Goal: Task Accomplishment & Management: Manage account settings

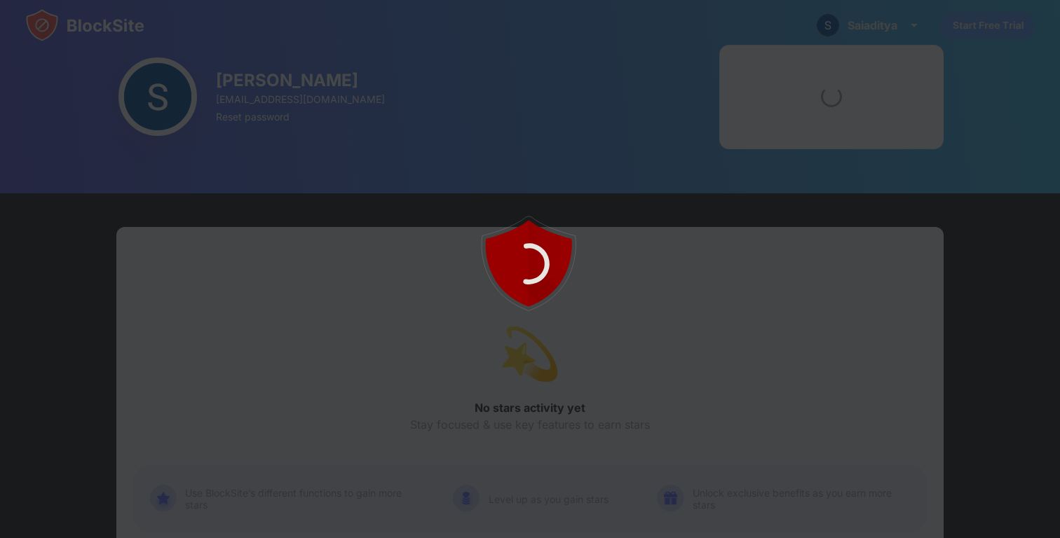
click at [60, 27] on div at bounding box center [530, 269] width 1060 height 538
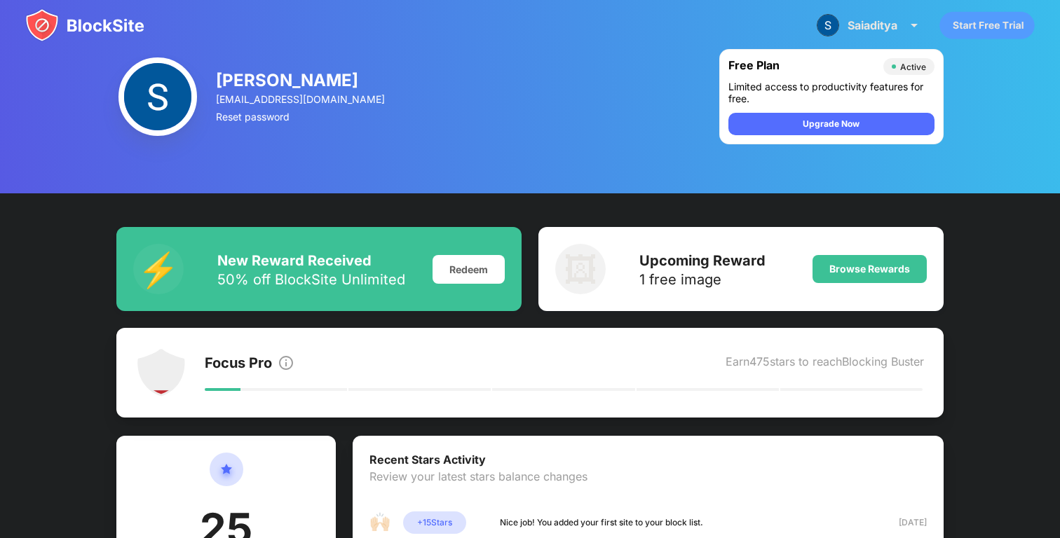
click at [74, 20] on img at bounding box center [84, 25] width 119 height 34
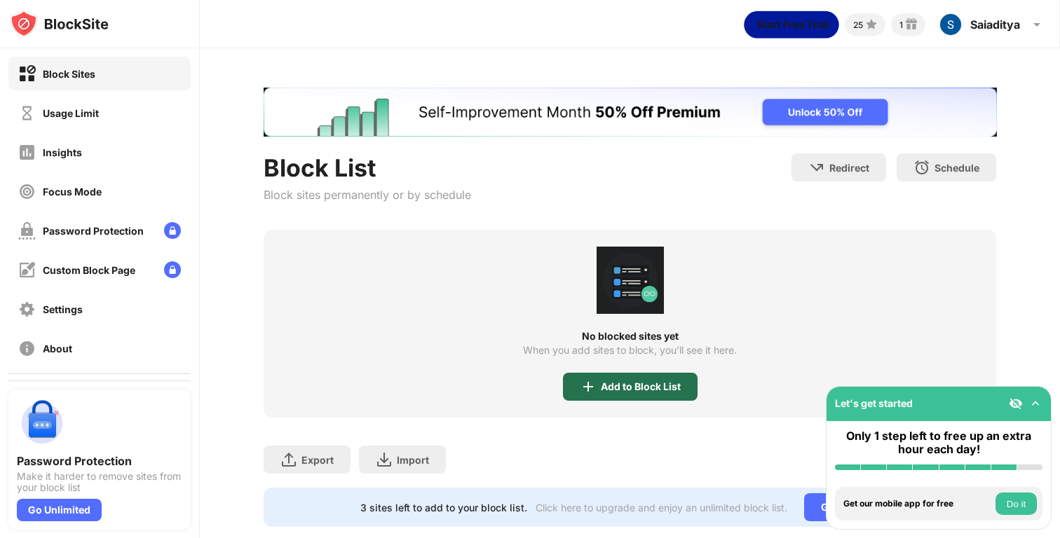
click at [602, 391] on div "Add to Block List" at bounding box center [641, 386] width 80 height 11
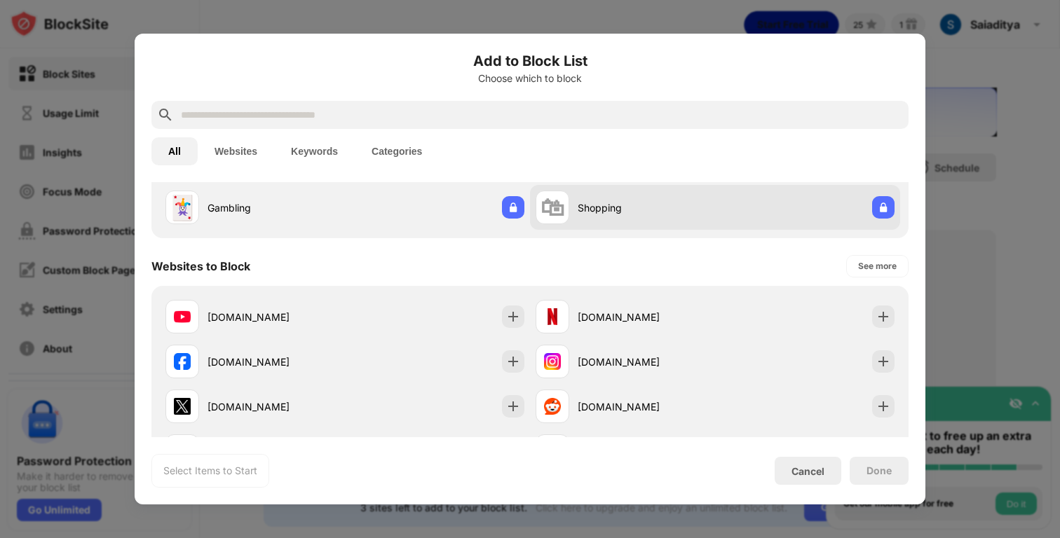
scroll to position [177, 0]
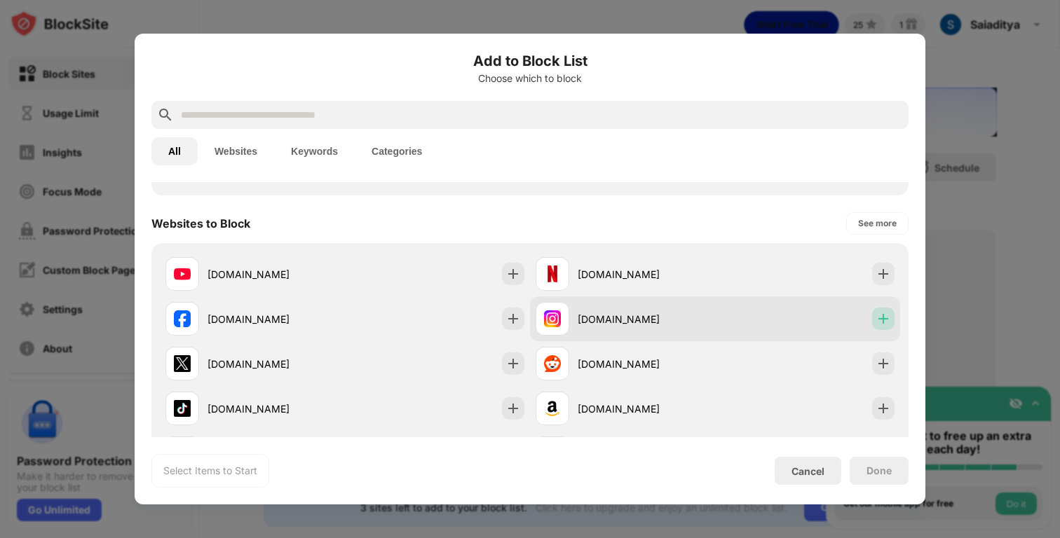
click at [881, 314] on img at bounding box center [883, 319] width 14 height 14
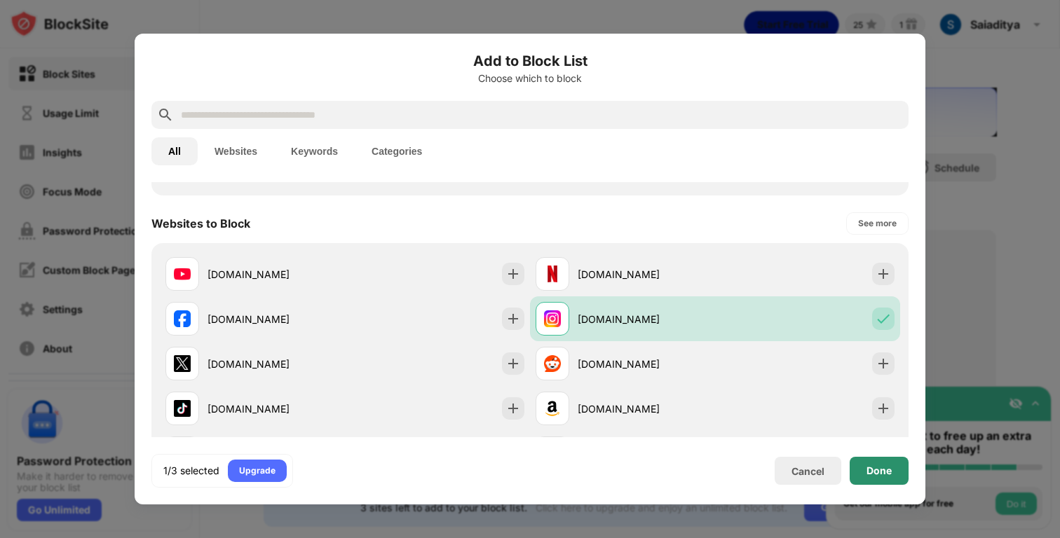
click at [887, 472] on div "Done" at bounding box center [878, 470] width 25 height 11
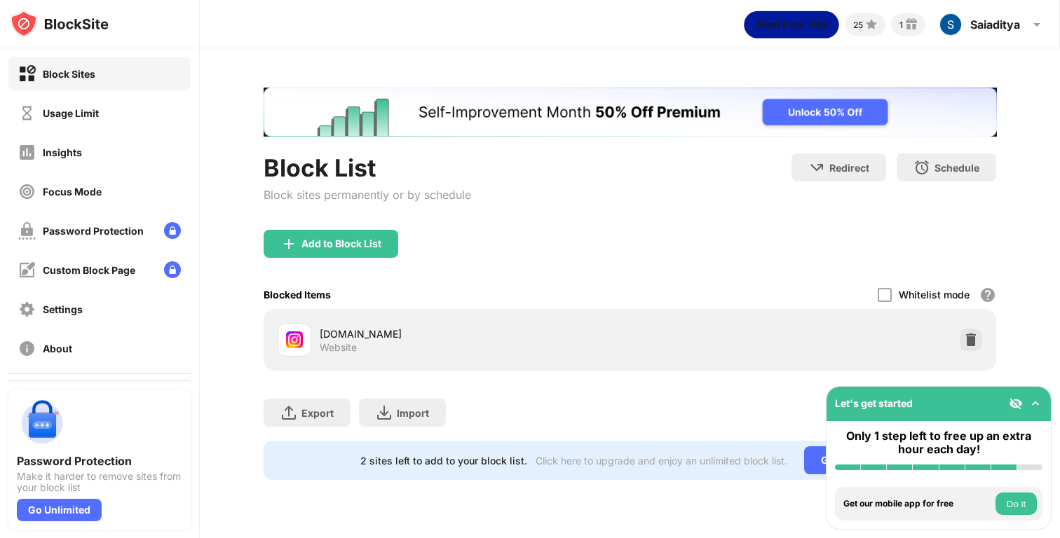
scroll to position [0, 0]
